Goal: Complete application form

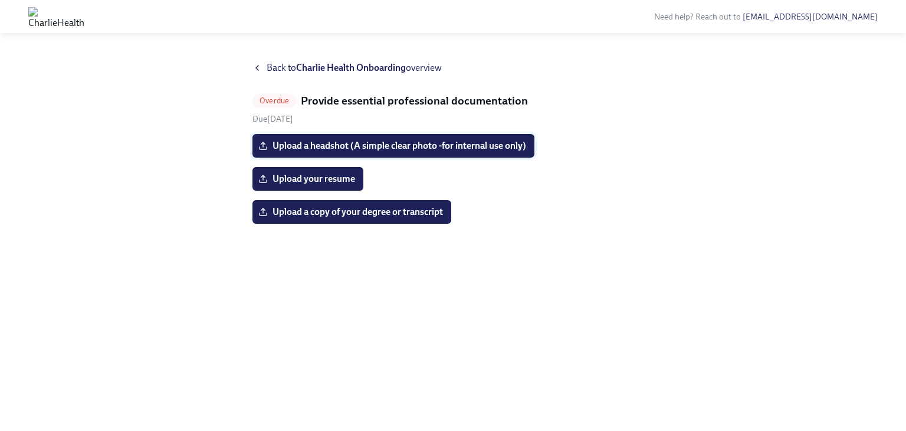
click at [352, 144] on span "Upload a headshot (A simple clear photo -for internal use only)" at bounding box center [393, 146] width 265 height 12
click at [0, 0] on input "Upload a headshot (A simple clear photo -for internal use only)" at bounding box center [0, 0] width 0 height 0
click at [258, 67] on icon at bounding box center [257, 67] width 9 height 9
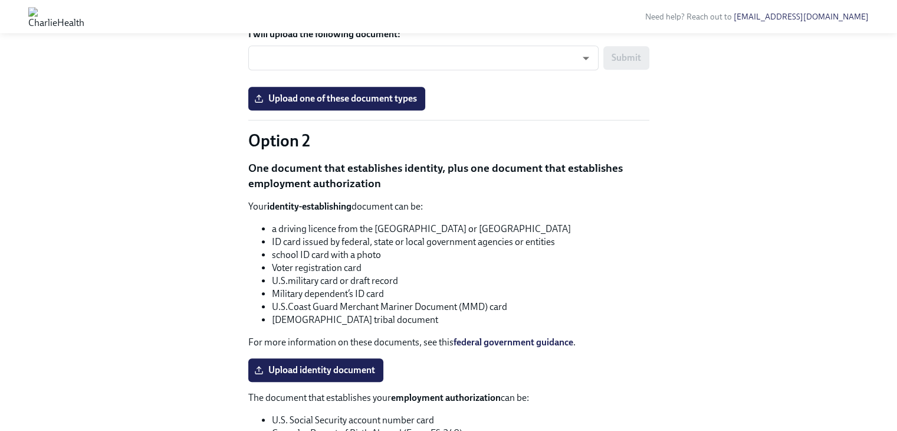
scroll to position [920, 0]
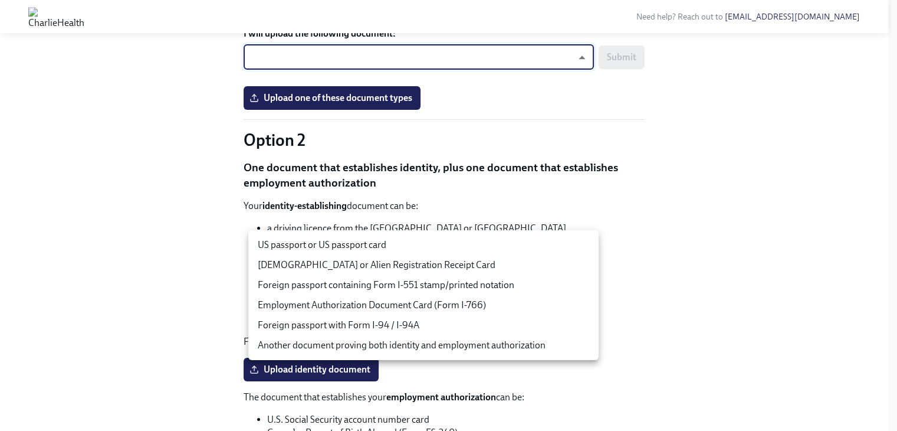
click at [534, 244] on body "Need help? Reach out to [EMAIL_ADDRESS][DOMAIN_NAME] Hi [PERSON_NAME]! This is …" at bounding box center [448, 49] width 897 height 1938
click at [379, 245] on li "US passport or US passport card" at bounding box center [423, 245] width 350 height 20
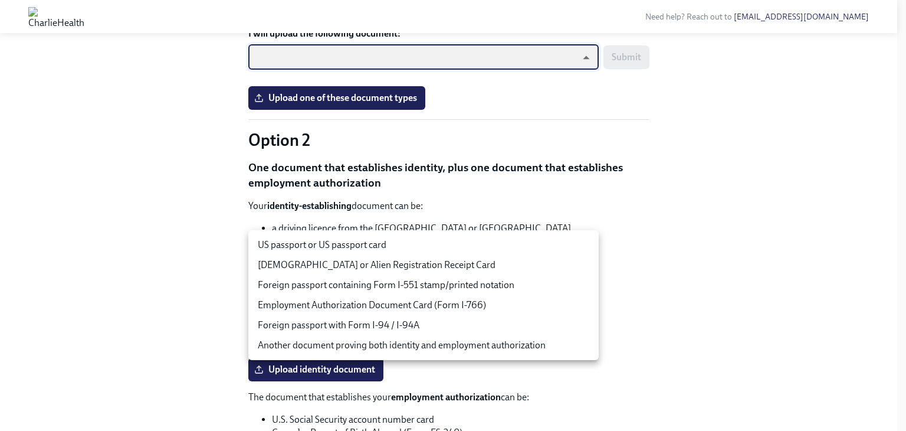
type input "tm035QtdH"
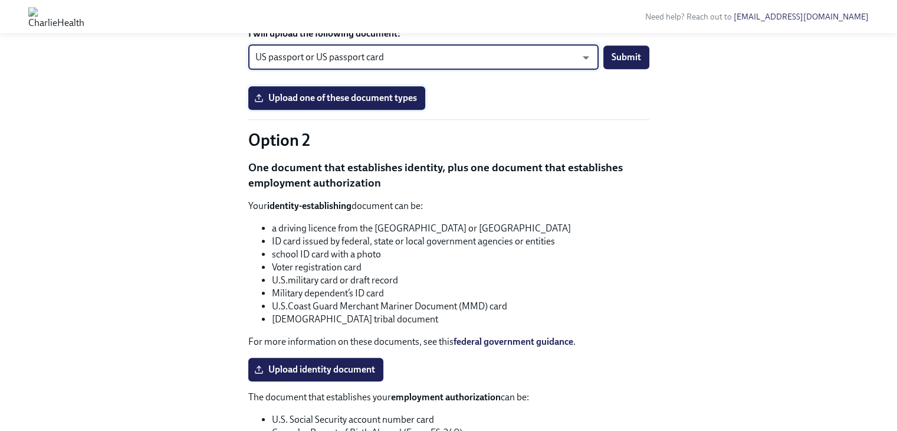
click at [392, 104] on span "Upload one of these document types" at bounding box center [337, 98] width 160 height 12
click at [0, 0] on input "Upload one of these document types" at bounding box center [0, 0] width 0 height 0
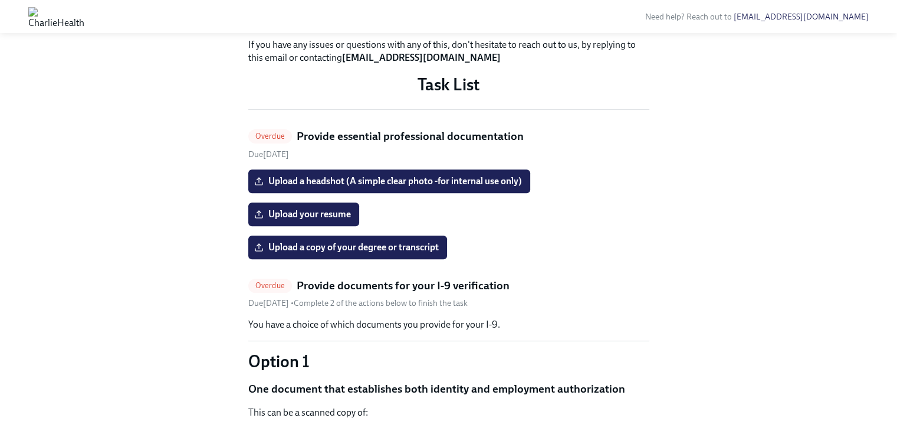
scroll to position [423, 0]
